Goal: Task Accomplishment & Management: Manage account settings

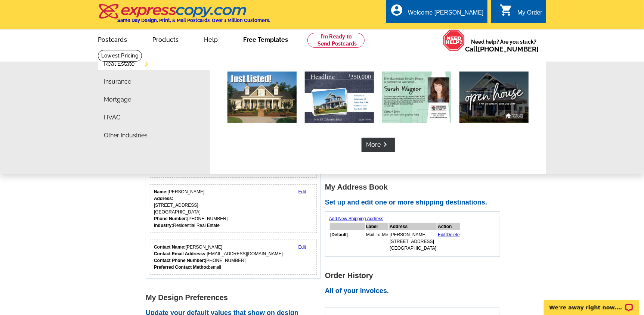
click at [247, 40] on link "Free Templates" at bounding box center [265, 39] width 69 height 18
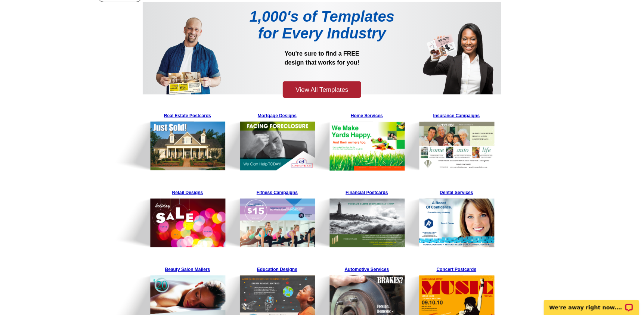
scroll to position [186, 0]
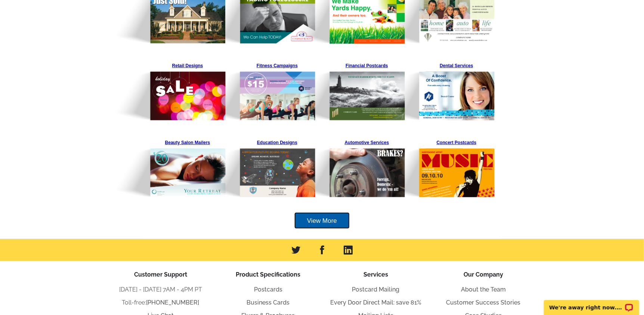
click at [310, 222] on link "View More" at bounding box center [321, 221] width 55 height 17
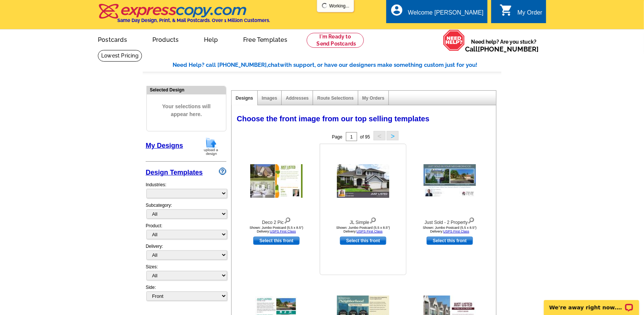
select select "785"
click at [100, 39] on link "Postcards" at bounding box center [112, 39] width 52 height 18
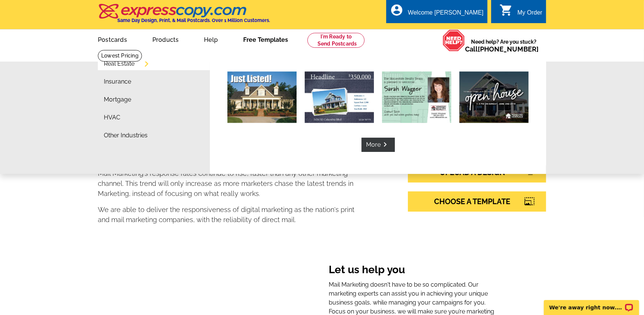
click at [268, 40] on link "Free Templates" at bounding box center [265, 39] width 69 height 18
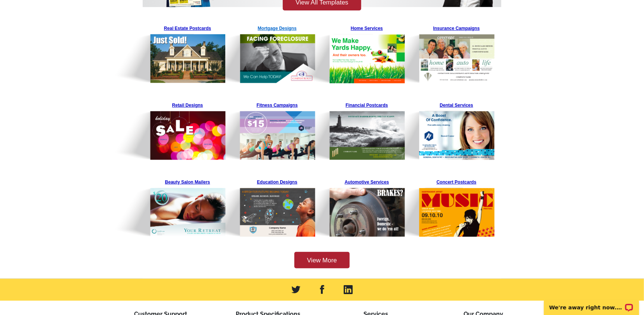
scroll to position [149, 0]
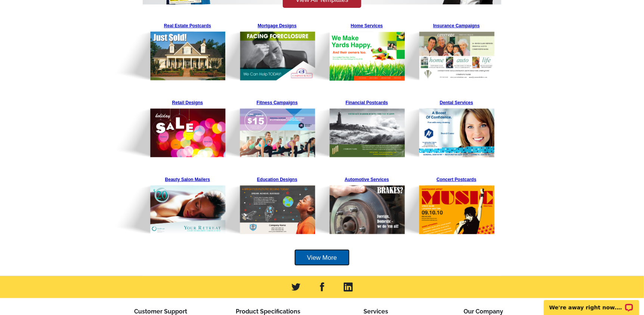
click at [319, 255] on link "View More" at bounding box center [321, 258] width 55 height 17
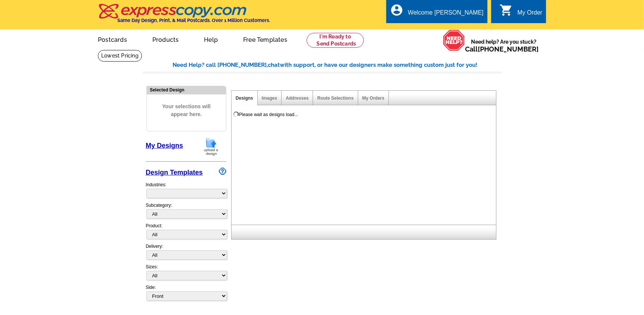
select select "785"
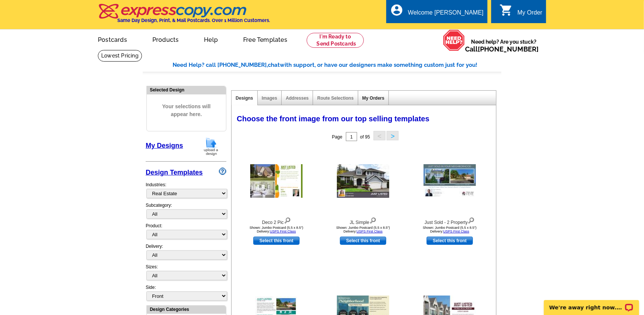
click at [377, 99] on link "My Orders" at bounding box center [373, 98] width 22 height 5
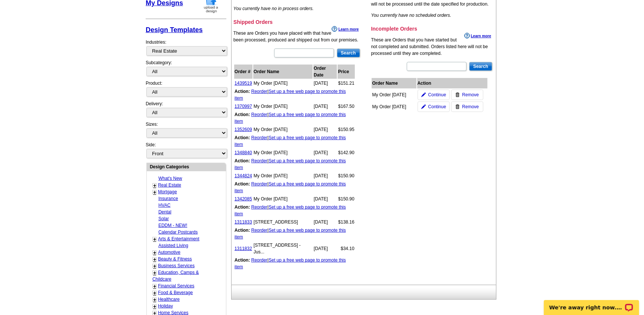
scroll to position [186, 0]
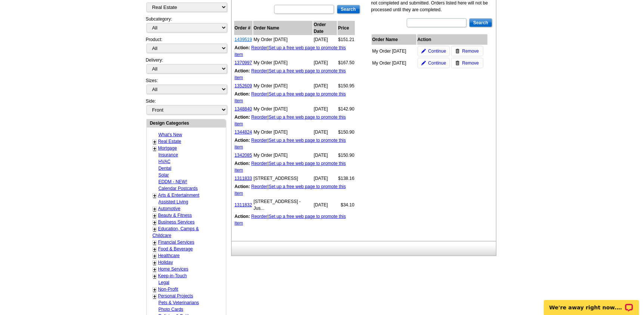
click at [239, 37] on link "1439519" at bounding box center [244, 39] width 18 height 5
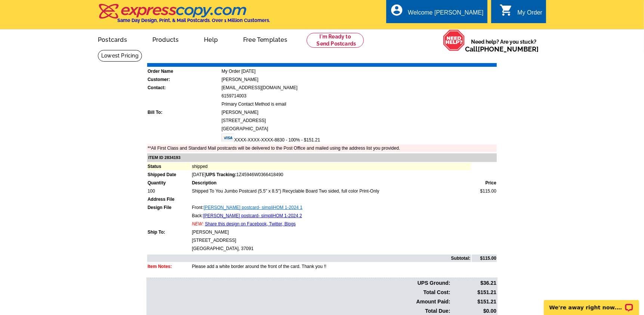
click at [228, 206] on link "Barb Vurgun postcard- simpliHOM 1-2024 1" at bounding box center [253, 207] width 99 height 5
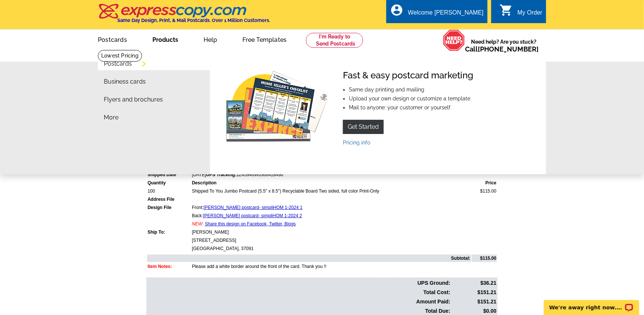
click at [157, 39] on link "Products" at bounding box center [165, 39] width 50 height 18
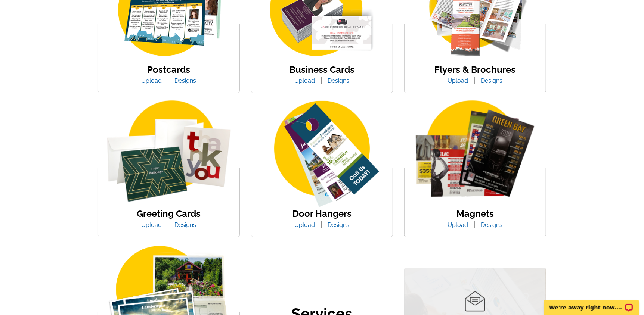
scroll to position [149, 0]
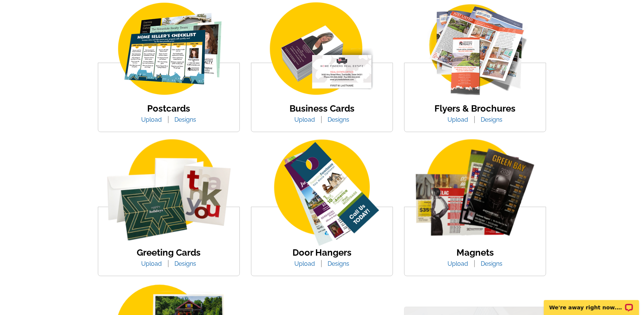
click at [146, 122] on link "Upload" at bounding box center [152, 119] width 32 height 7
